Goal: Information Seeking & Learning: Learn about a topic

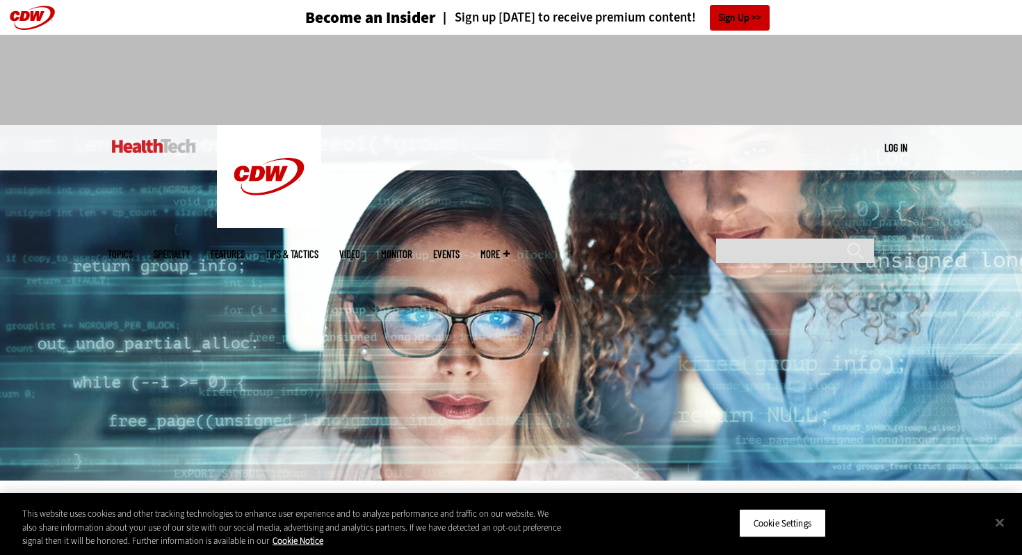
click at [132, 140] on img at bounding box center [154, 146] width 84 height 14
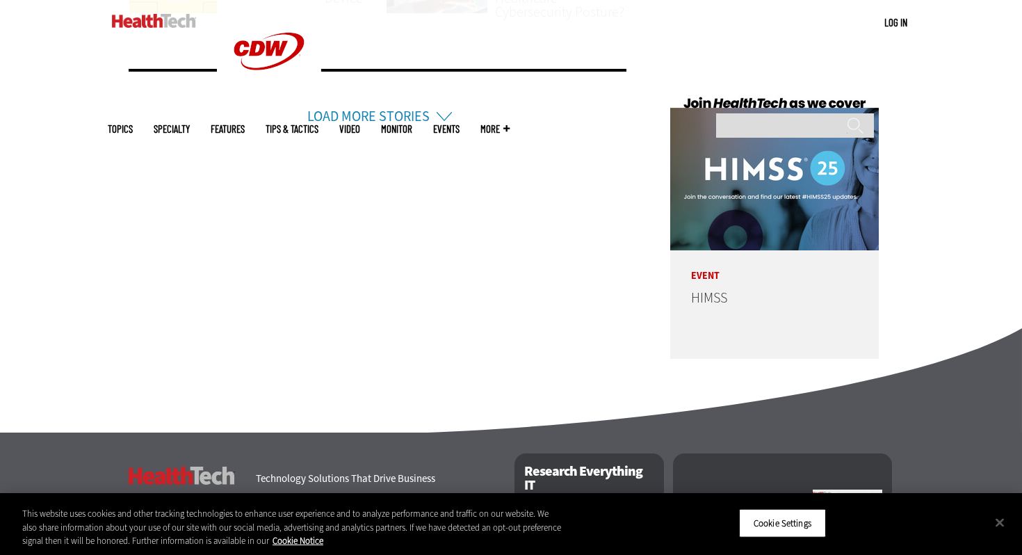
scroll to position [3529, 0]
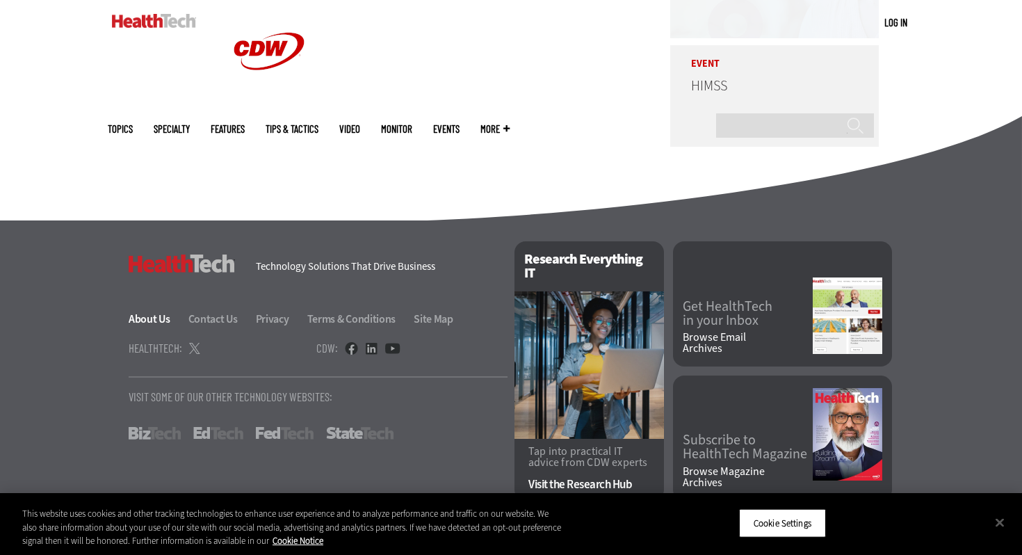
click at [159, 321] on link "About Us" at bounding box center [158, 319] width 58 height 15
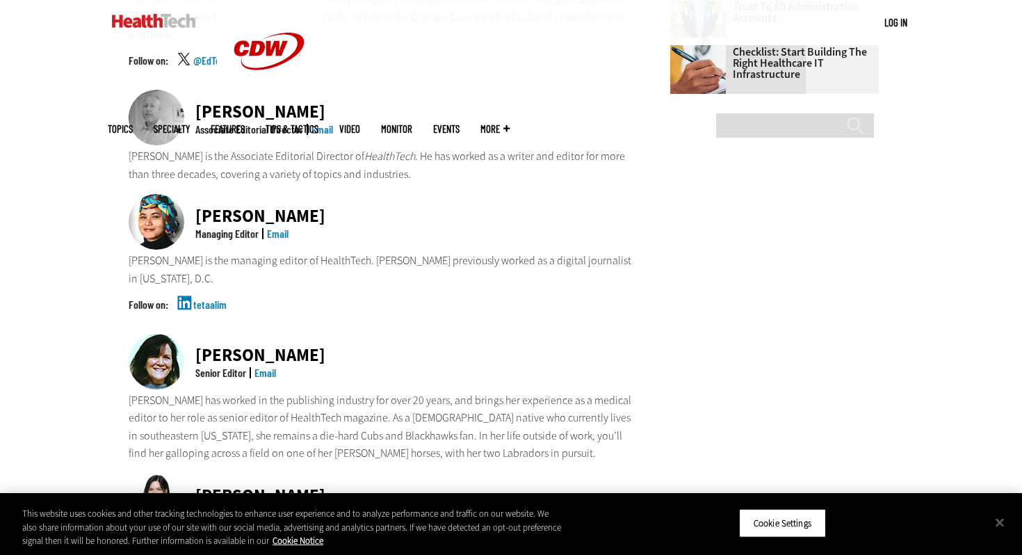
scroll to position [923, 0]
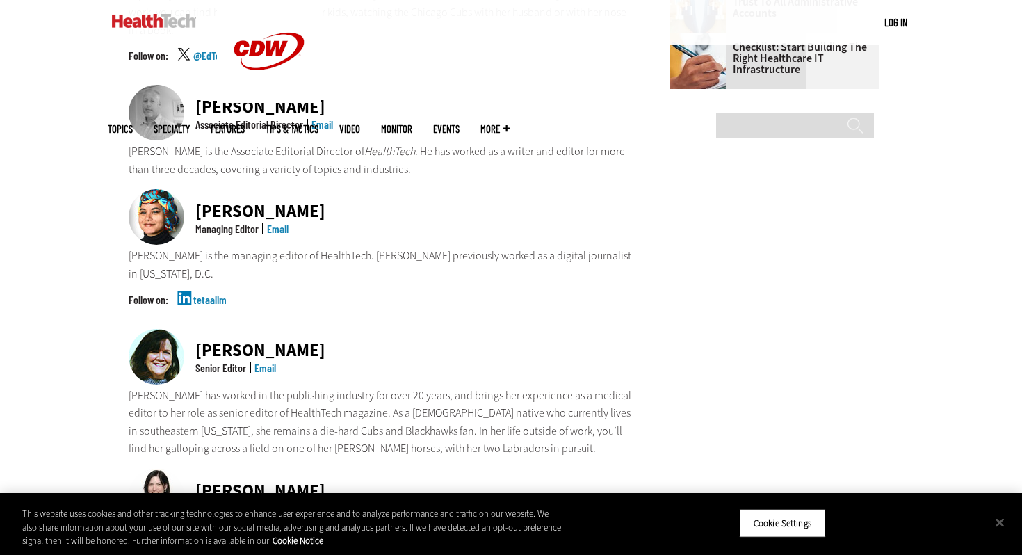
click at [531, 106] on ul "Topics Specialty Features Tips & Tactics Video MonITor Events More Search" at bounding box center [319, 128] width 423 height 45
click at [515, 143] on p "Matt McLaughlin is the Associate Editorial Director of HealthTech . He has work…" at bounding box center [381, 160] width 505 height 35
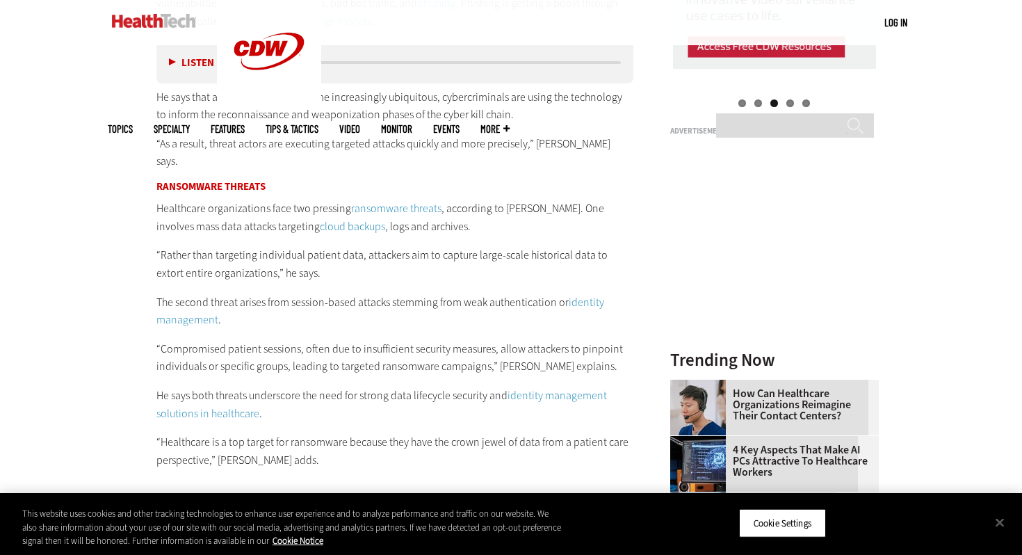
scroll to position [1634, 0]
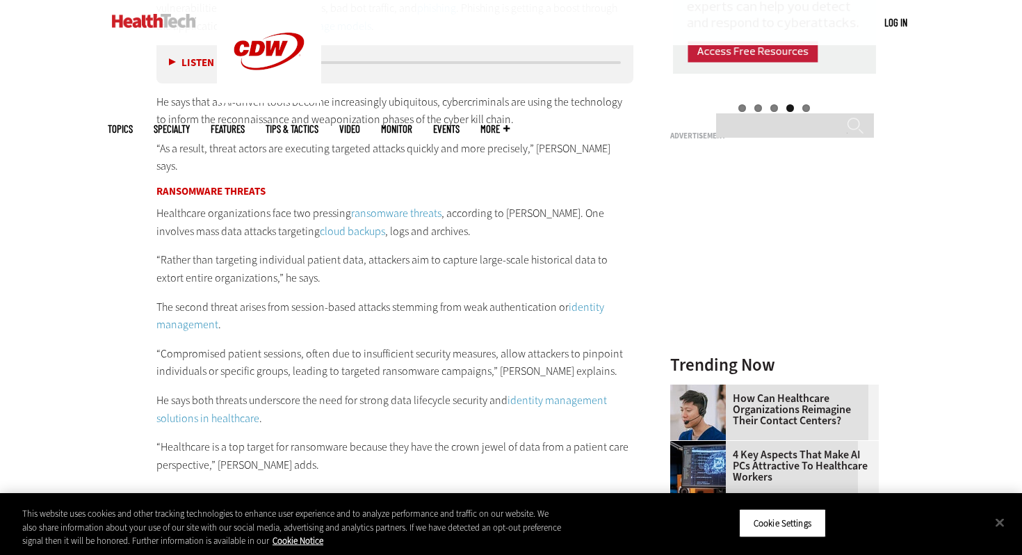
click at [423, 223] on div "Why Healthcare Systems Are Targeted [PERSON_NAME], vice president of cybersecur…" at bounding box center [394, 13] width 477 height 919
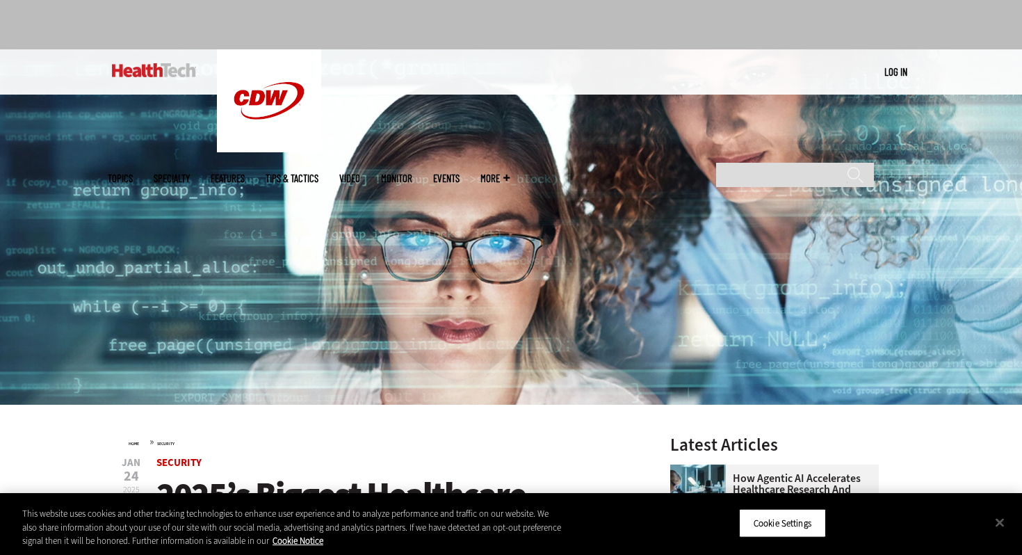
scroll to position [119, 0]
